Goal: Information Seeking & Learning: Learn about a topic

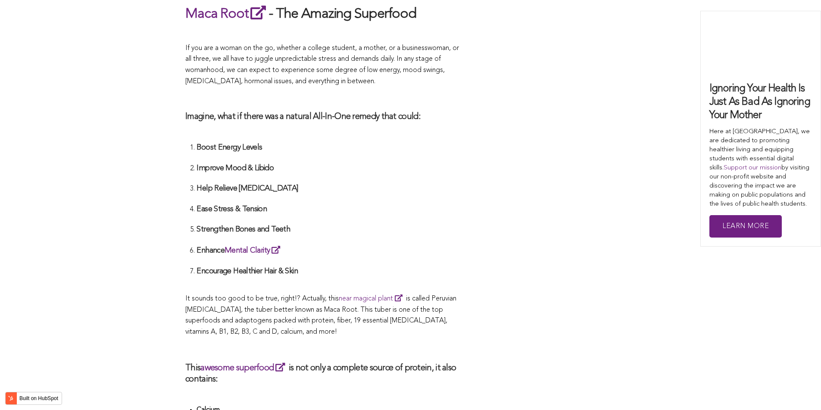
scroll to position [2967, 0]
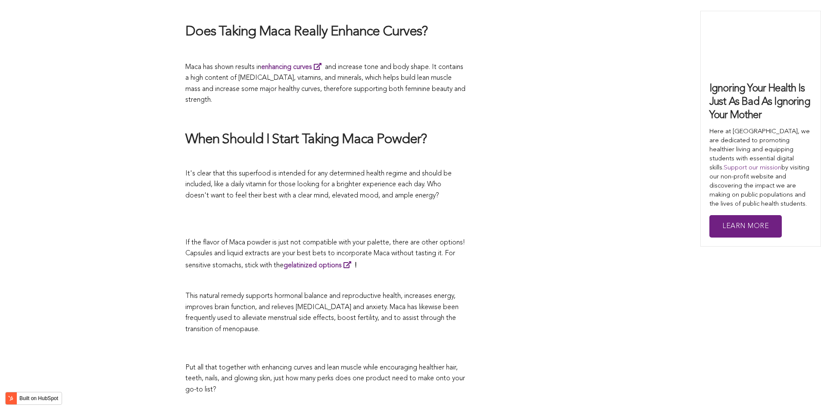
click at [329, 237] on p "If the flavor of Maca powder is just not compatible with your palette, there ar…" at bounding box center [325, 254] width 280 height 34
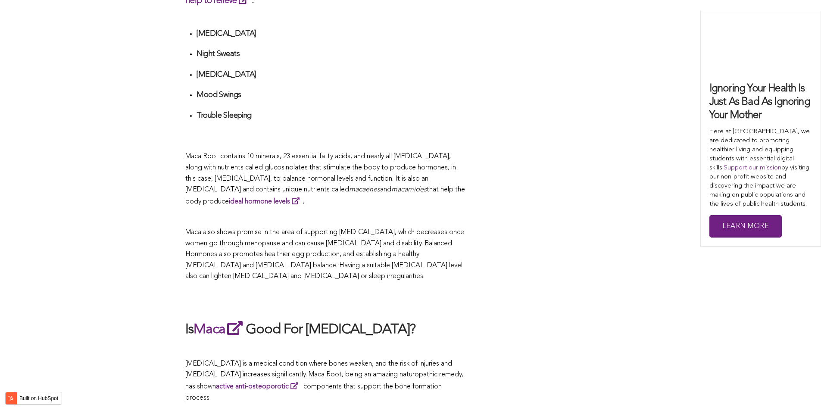
scroll to position [2405, 0]
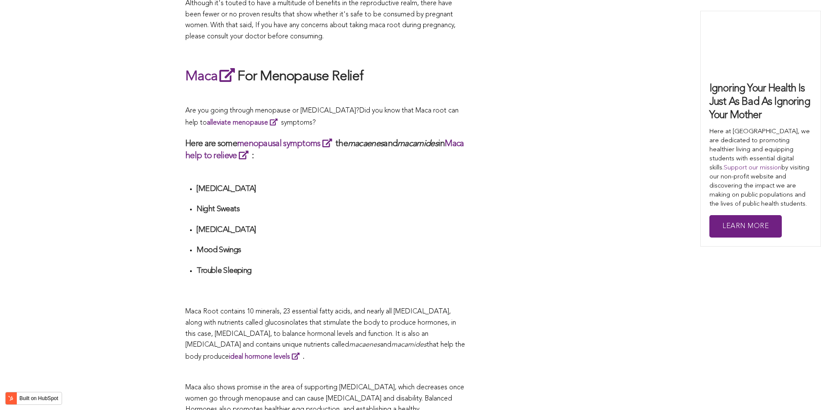
click at [430, 205] on li "Night Sweats" at bounding box center [330, 212] width 269 height 16
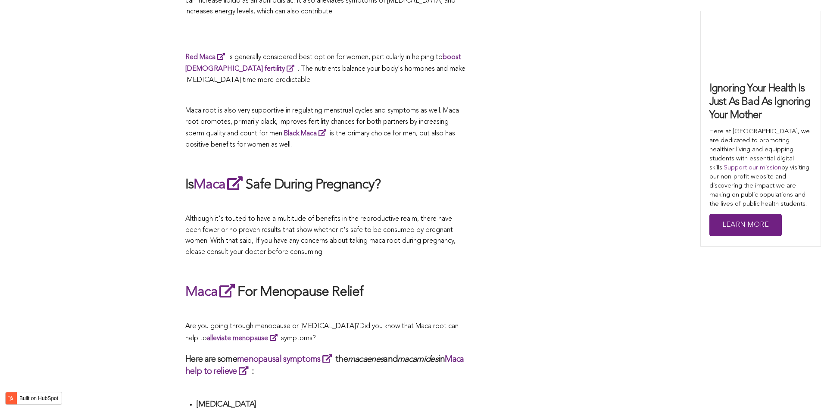
scroll to position [1477, 0]
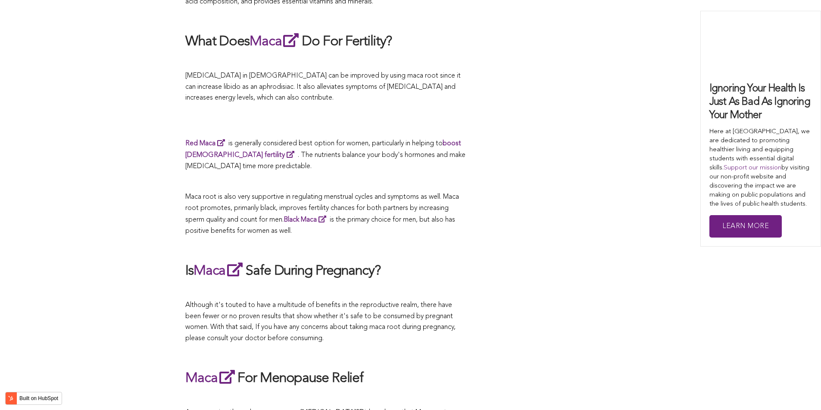
click at [400, 262] on h2 "Is Maca Safe During Pregnancy?" at bounding box center [325, 271] width 280 height 20
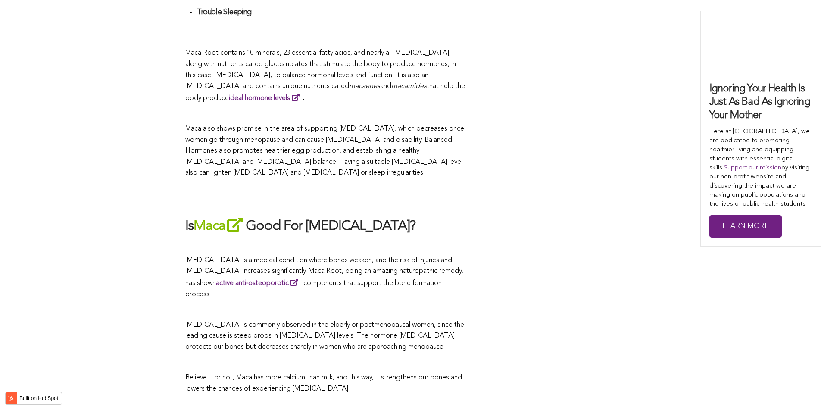
scroll to position [2817, 0]
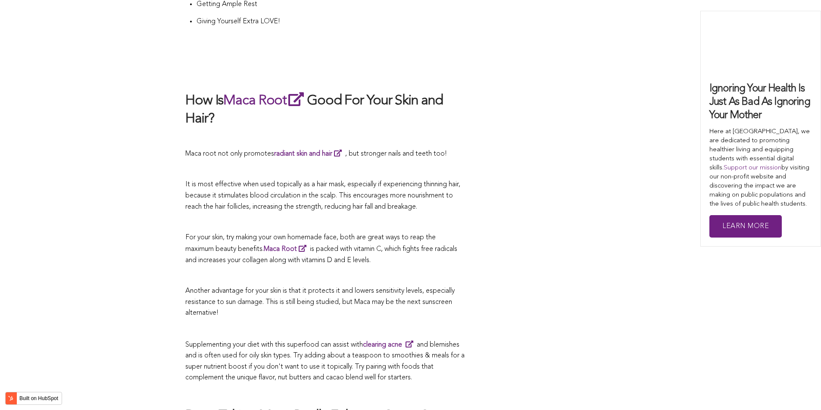
scroll to position [1292, 0]
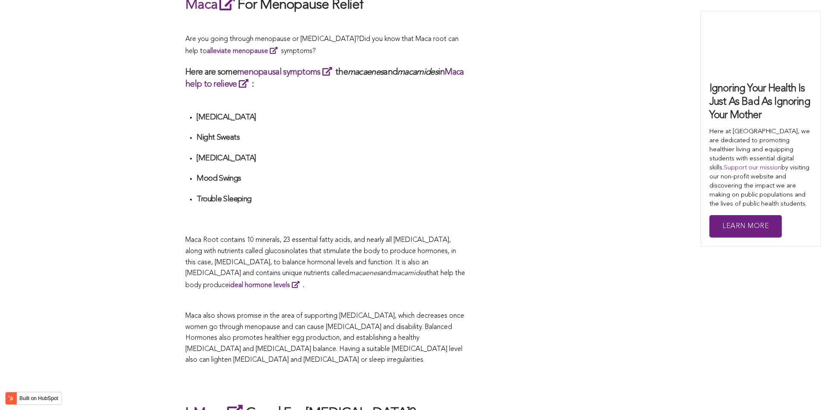
scroll to position [2662, 0]
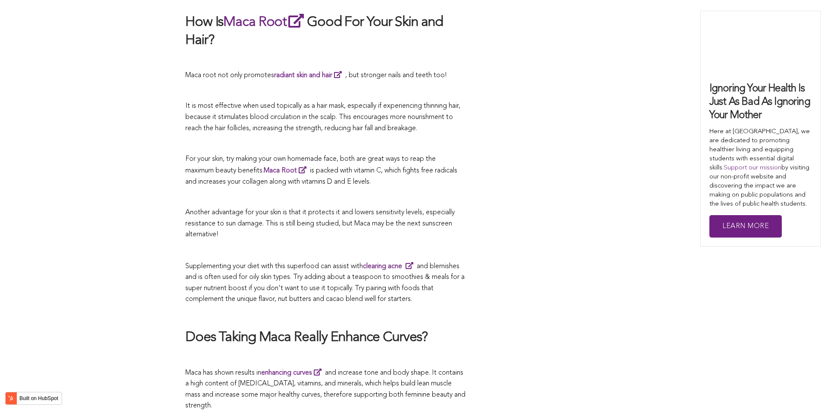
click at [422, 207] on p "Another advantage for your skin is that it protects it and lowers sensitivity l…" at bounding box center [325, 223] width 280 height 33
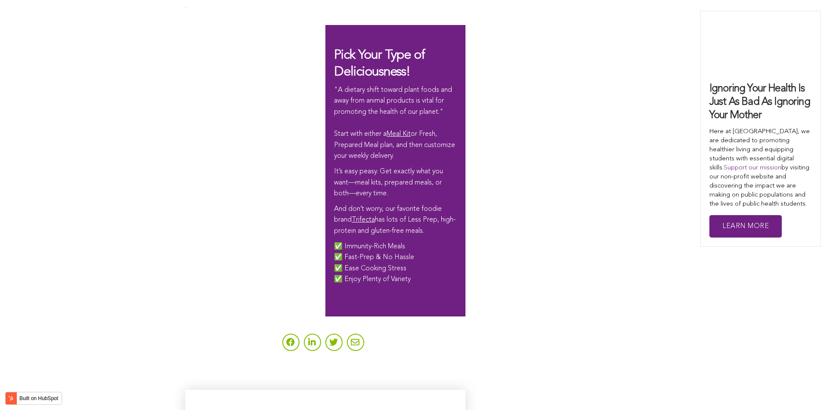
scroll to position [2220, 0]
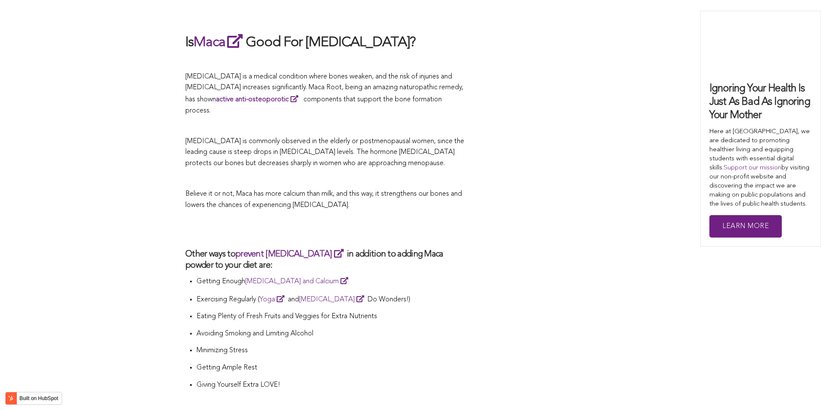
click at [303, 219] on h2 at bounding box center [325, 229] width 280 height 20
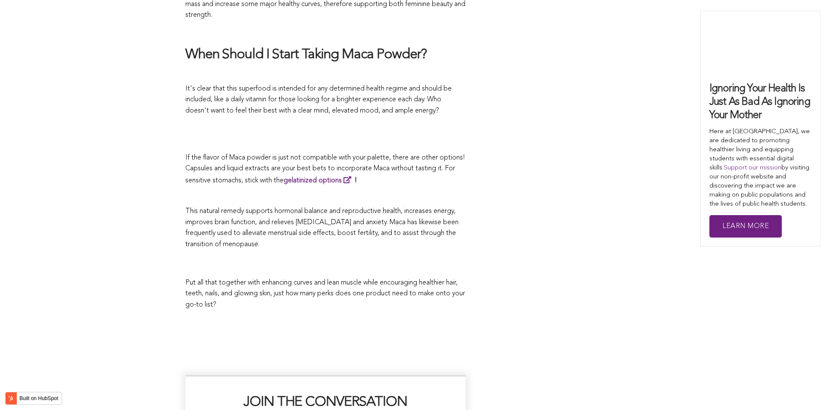
click at [342, 206] on p "This natural remedy supports hormonal balance and reproductive health, increase…" at bounding box center [325, 228] width 280 height 44
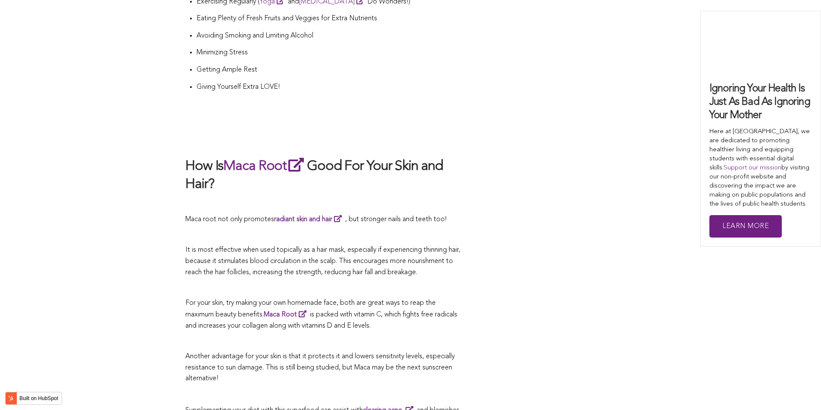
click at [411, 230] on p at bounding box center [325, 235] width 280 height 11
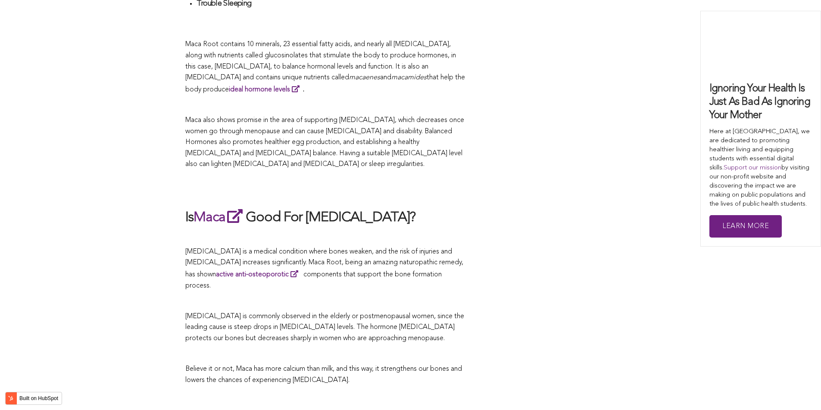
click at [347, 207] on h2 "Is Maca Good For [MEDICAL_DATA]?" at bounding box center [325, 217] width 280 height 20
